Goal: Task Accomplishment & Management: Complete application form

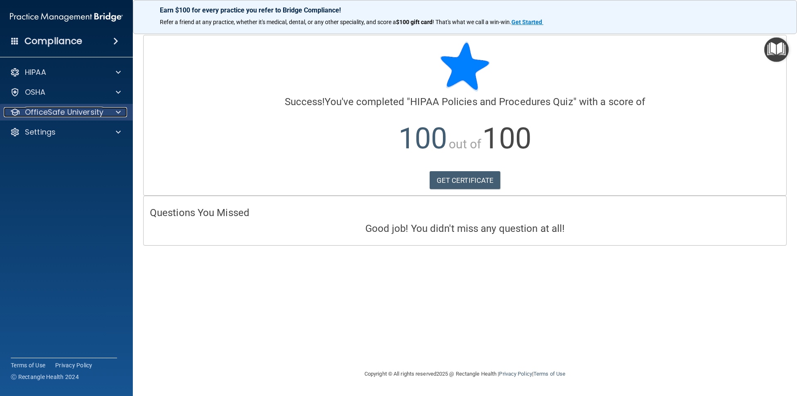
click at [118, 112] on span at bounding box center [118, 112] width 5 height 10
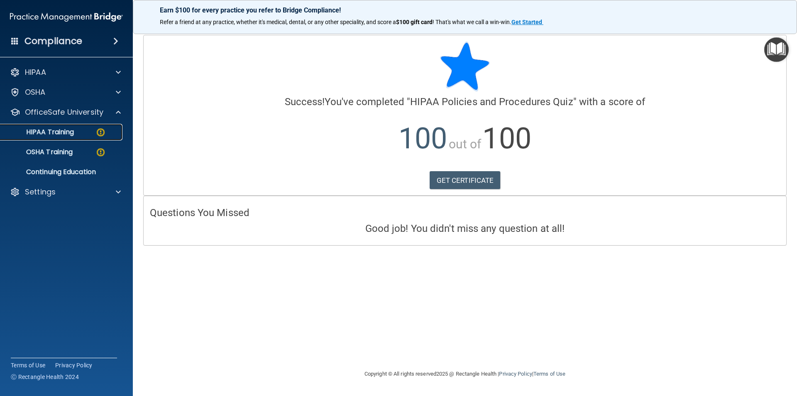
click at [115, 132] on div "HIPAA Training" at bounding box center [61, 132] width 113 height 8
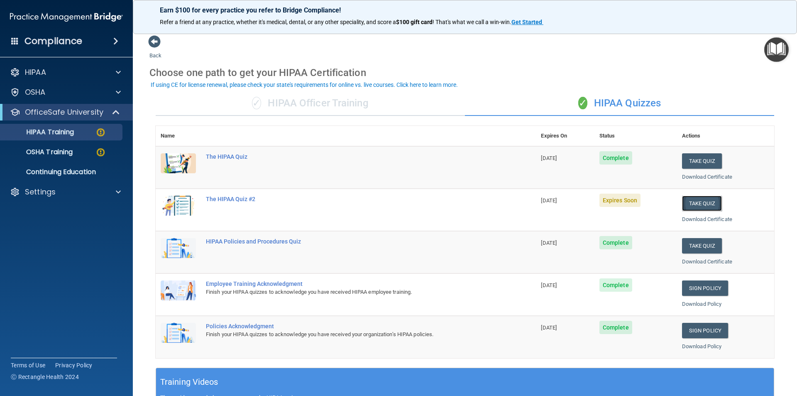
click at [689, 199] on button "Take Quiz" at bounding box center [702, 202] width 40 height 15
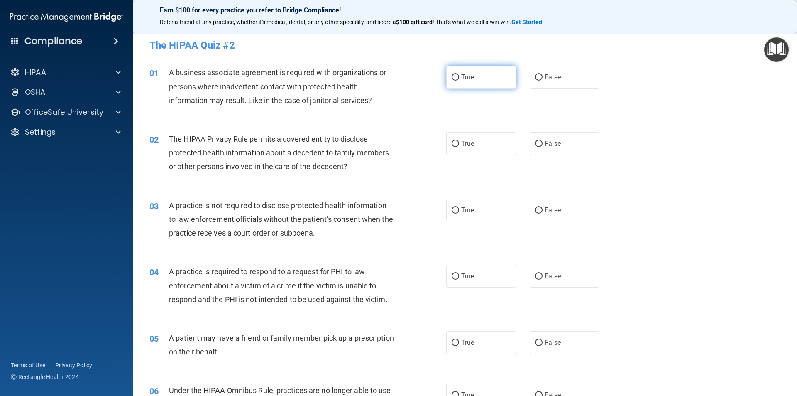
click at [452, 77] on input "True" at bounding box center [455, 77] width 7 height 6
radio input "true"
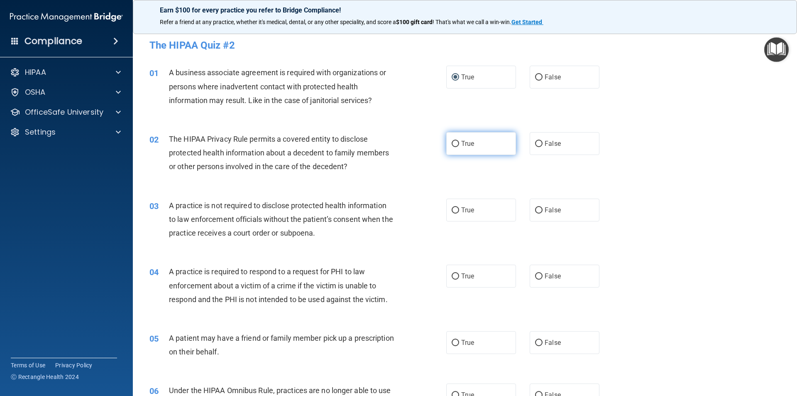
click at [452, 142] on input "True" at bounding box center [455, 144] width 7 height 6
radio input "true"
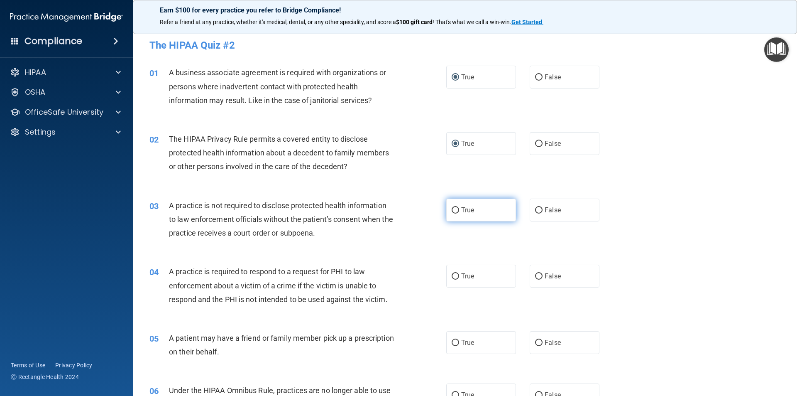
click at [454, 207] on input "True" at bounding box center [455, 210] width 7 height 6
radio input "true"
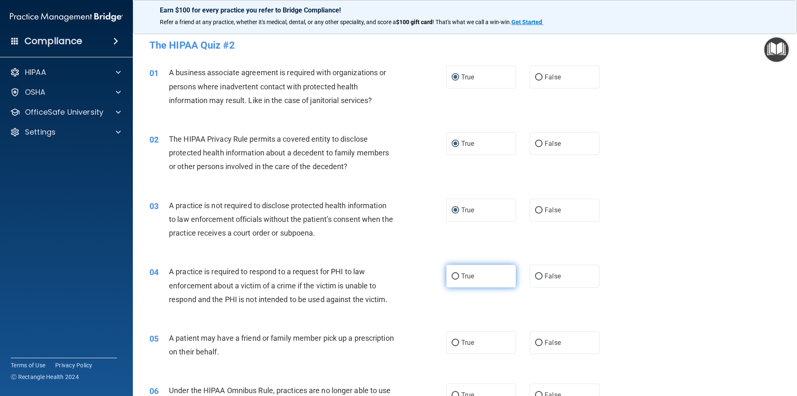
click at [453, 271] on label "True" at bounding box center [481, 275] width 70 height 23
click at [453, 273] on input "True" at bounding box center [455, 276] width 7 height 6
radio input "true"
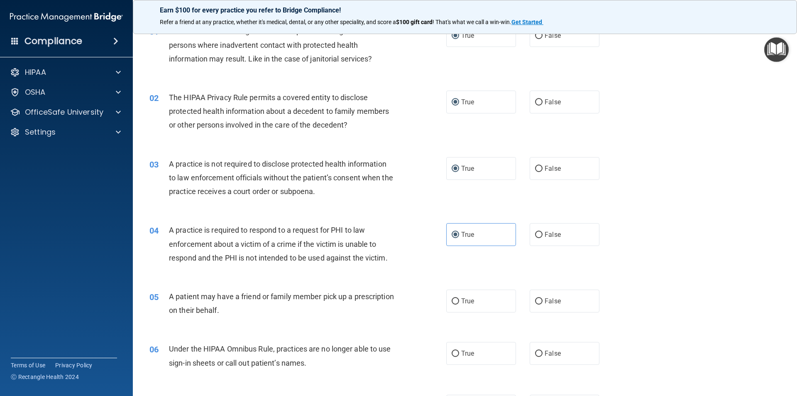
scroll to position [83, 0]
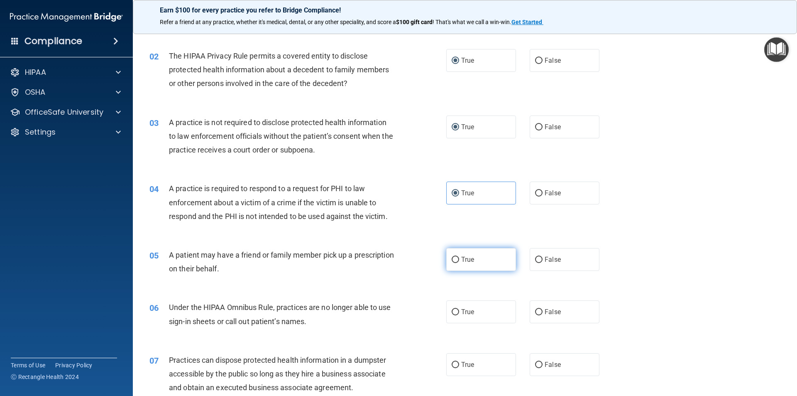
click at [452, 258] on input "True" at bounding box center [455, 259] width 7 height 6
radio input "true"
click at [452, 313] on input "True" at bounding box center [455, 312] width 7 height 6
radio input "true"
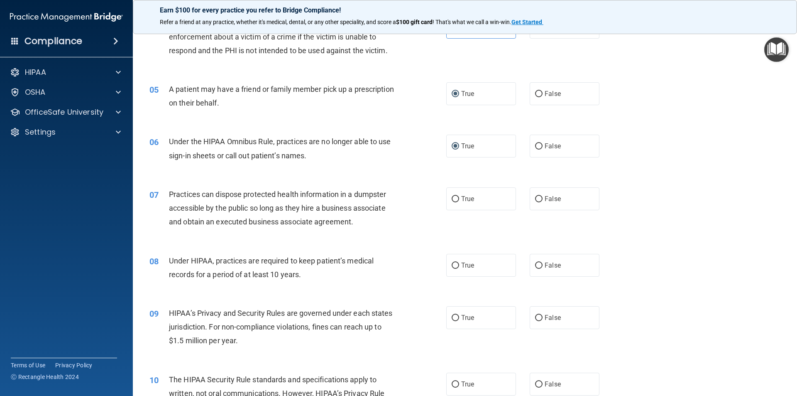
scroll to position [249, 0]
drag, startPoint x: 451, startPoint y: 195, endPoint x: 465, endPoint y: 246, distance: 52.7
click at [452, 197] on input "True" at bounding box center [455, 198] width 7 height 6
radio input "true"
click at [454, 266] on input "True" at bounding box center [455, 265] width 7 height 6
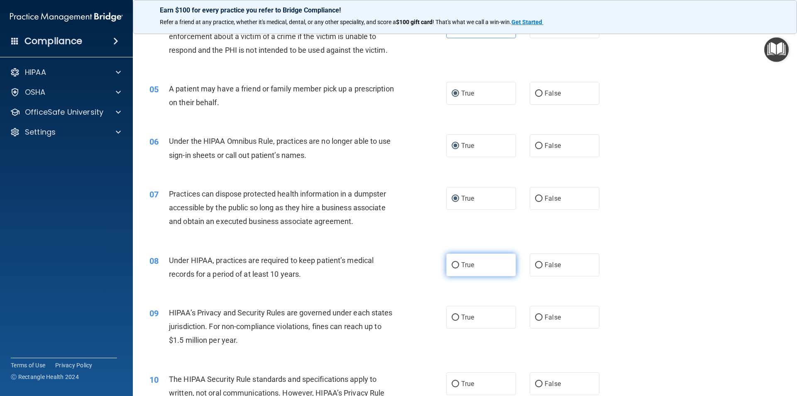
radio input "true"
click at [454, 318] on input "True" at bounding box center [455, 317] width 7 height 6
radio input "true"
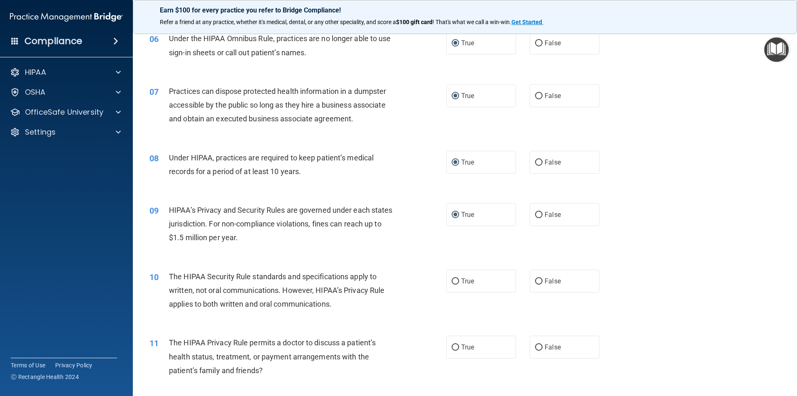
scroll to position [457, 0]
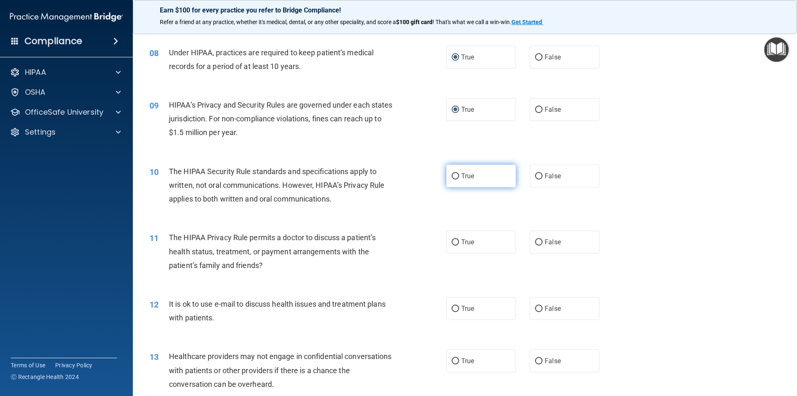
click at [452, 175] on input "True" at bounding box center [455, 176] width 7 height 6
radio input "true"
click at [453, 242] on input "True" at bounding box center [455, 242] width 7 height 6
radio input "true"
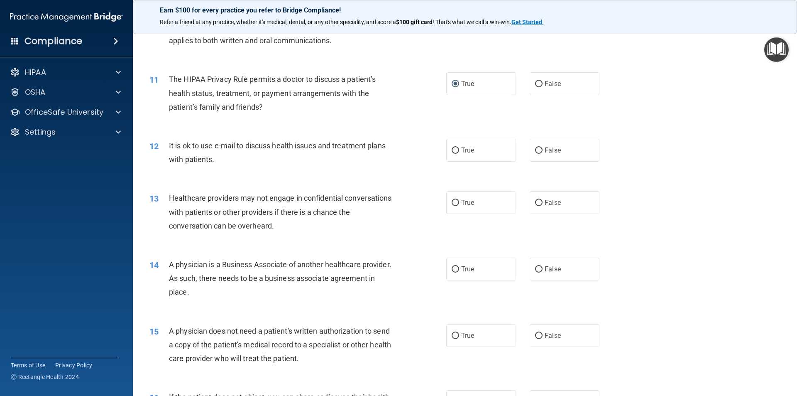
scroll to position [623, 0]
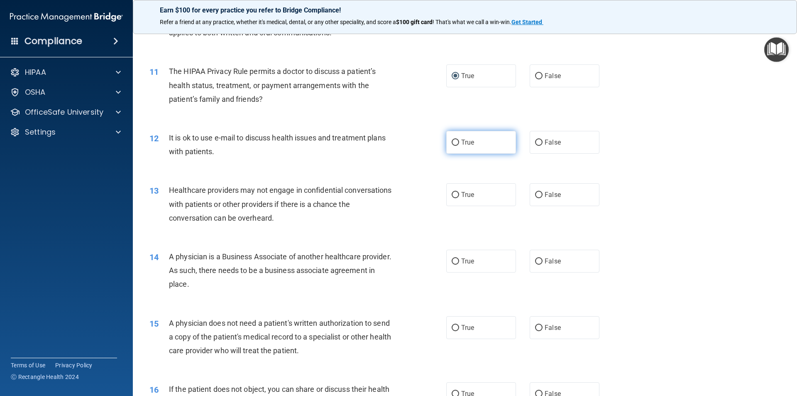
click at [452, 142] on input "True" at bounding box center [455, 142] width 7 height 6
radio input "true"
click at [452, 194] on input "True" at bounding box center [455, 195] width 7 height 6
radio input "true"
click at [454, 264] on input "True" at bounding box center [455, 261] width 7 height 6
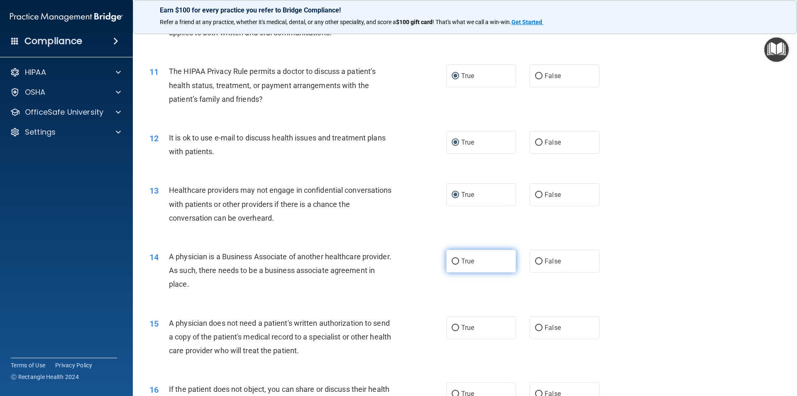
radio input "true"
click at [454, 327] on input "True" at bounding box center [455, 328] width 7 height 6
radio input "true"
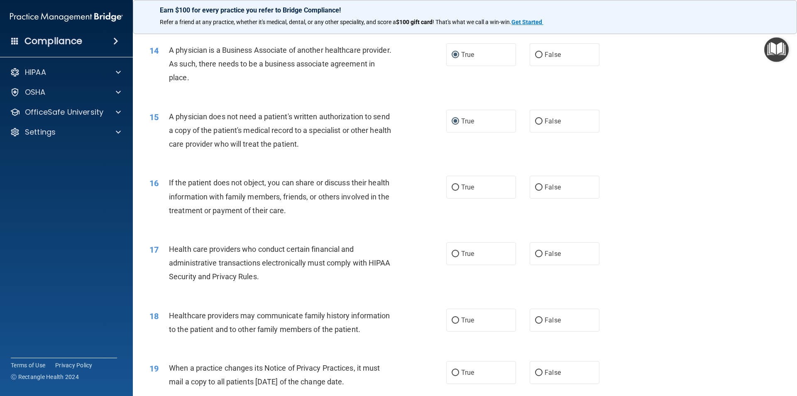
scroll to position [830, 0]
click at [452, 183] on input "True" at bounding box center [455, 186] width 7 height 6
radio input "true"
click at [452, 251] on input "True" at bounding box center [455, 252] width 7 height 6
radio input "true"
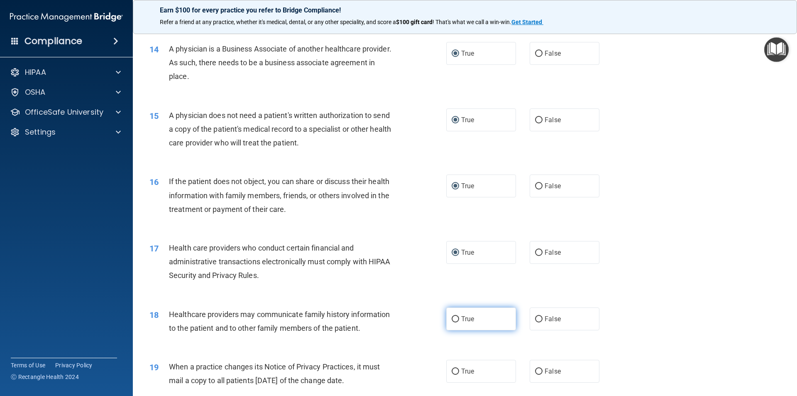
click at [452, 318] on input "True" at bounding box center [455, 319] width 7 height 6
radio input "true"
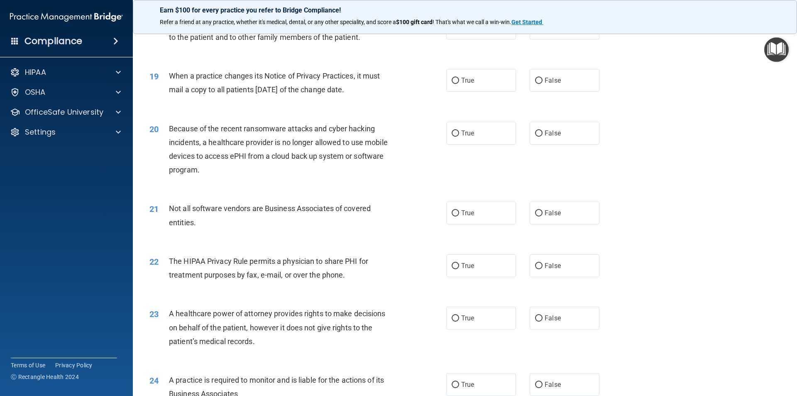
scroll to position [1079, 0]
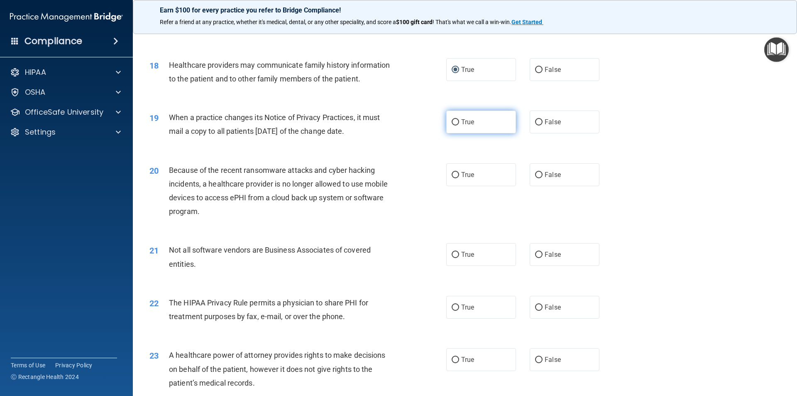
click at [452, 119] on input "True" at bounding box center [455, 122] width 7 height 6
radio input "true"
click at [452, 175] on input "True" at bounding box center [455, 175] width 7 height 6
radio input "true"
click at [452, 252] on input "True" at bounding box center [455, 255] width 7 height 6
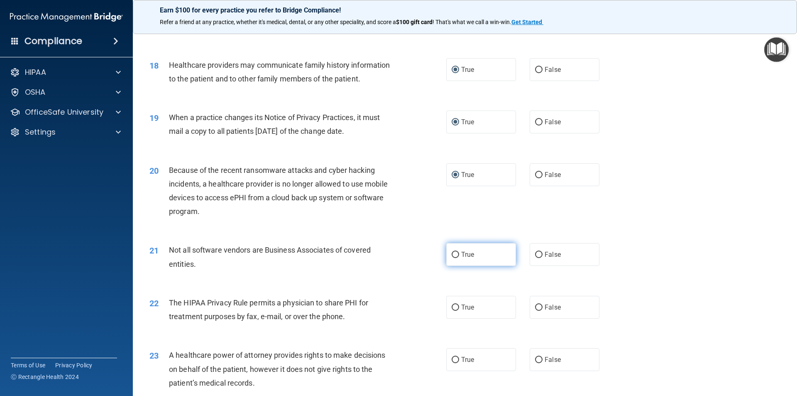
radio input "true"
click at [453, 307] on input "True" at bounding box center [455, 307] width 7 height 6
radio input "true"
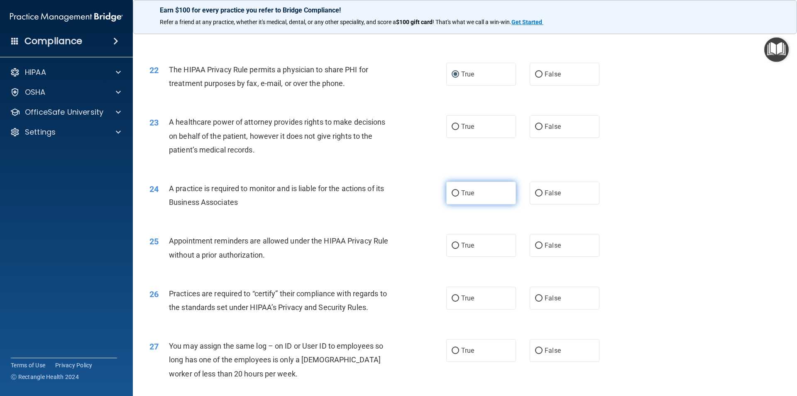
scroll to position [1328, 0]
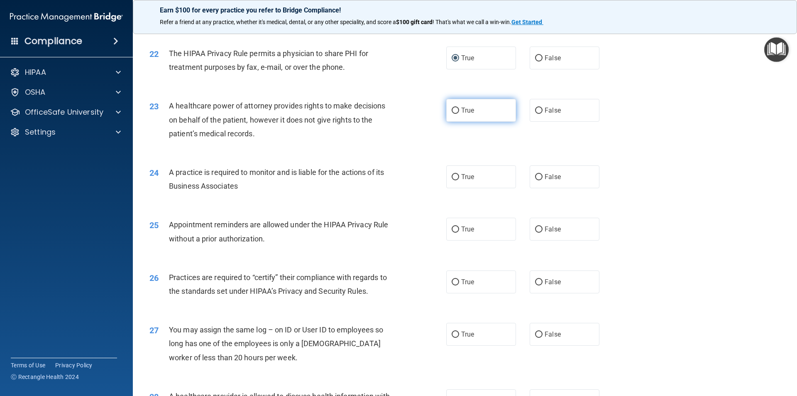
click at [452, 108] on input "True" at bounding box center [455, 110] width 7 height 6
radio input "true"
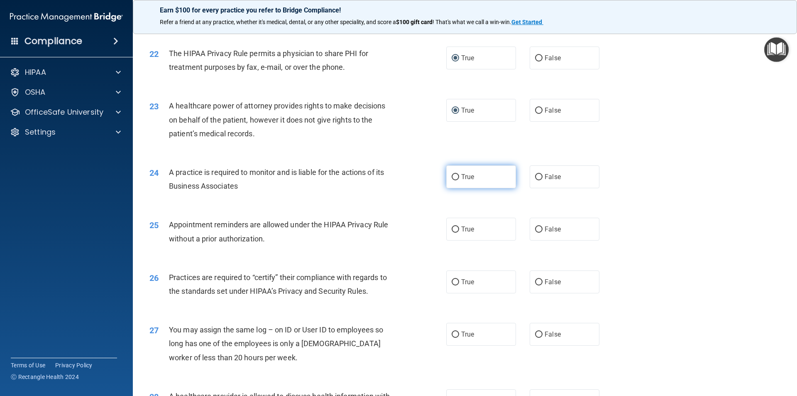
click at [452, 175] on input "True" at bounding box center [455, 177] width 7 height 6
radio input "true"
drag, startPoint x: 452, startPoint y: 228, endPoint x: 450, endPoint y: 245, distance: 17.1
click at [452, 229] on input "True" at bounding box center [455, 229] width 7 height 6
radio input "true"
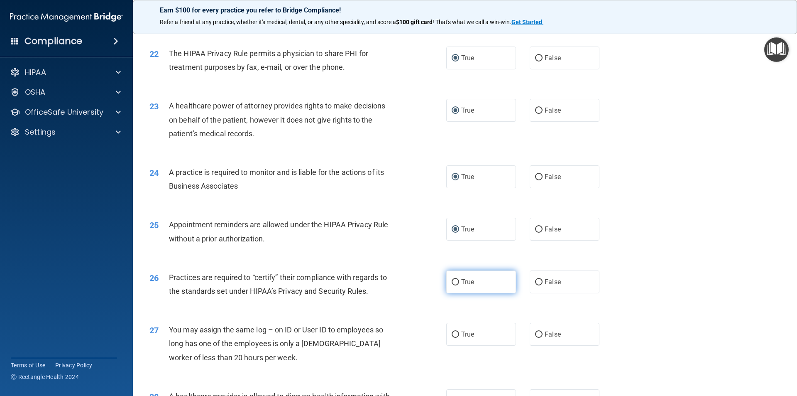
click at [452, 281] on input "True" at bounding box center [455, 282] width 7 height 6
radio input "true"
click at [453, 334] on input "True" at bounding box center [455, 334] width 7 height 6
radio input "true"
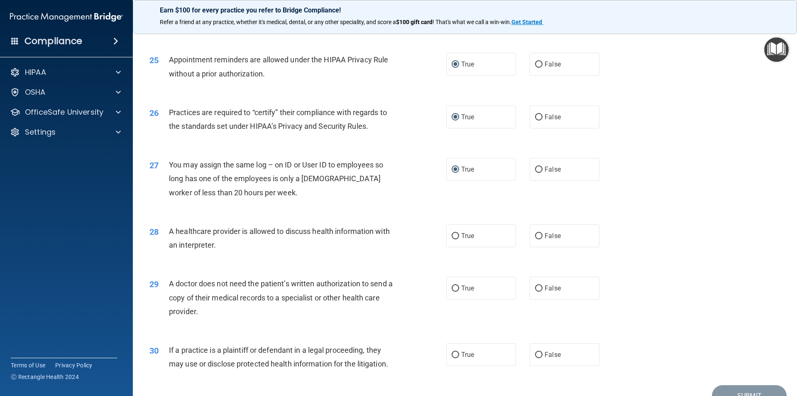
scroll to position [1536, 0]
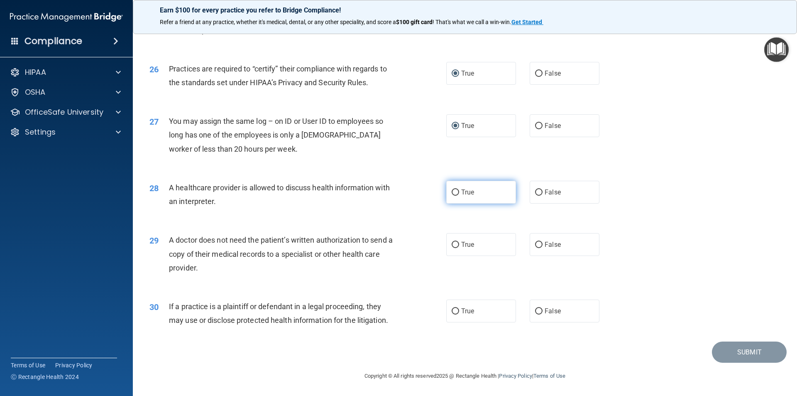
click at [452, 194] on input "True" at bounding box center [455, 192] width 7 height 6
radio input "true"
click at [454, 239] on label "True" at bounding box center [481, 244] width 70 height 23
click at [454, 242] on input "True" at bounding box center [455, 245] width 7 height 6
radio input "true"
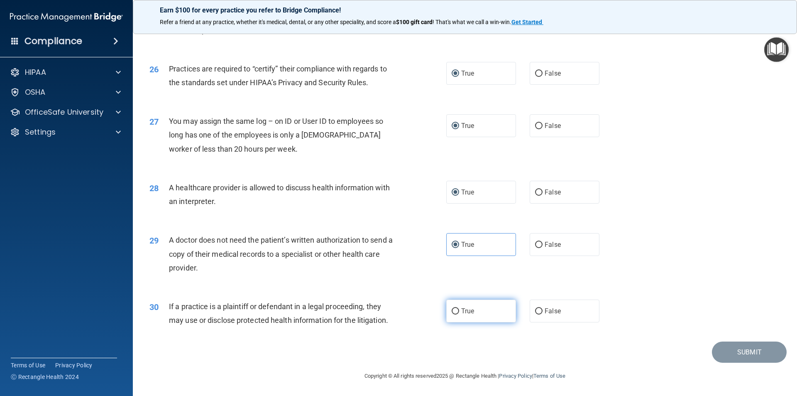
click at [452, 309] on input "True" at bounding box center [455, 311] width 7 height 6
radio input "true"
